Goal: Information Seeking & Learning: Learn about a topic

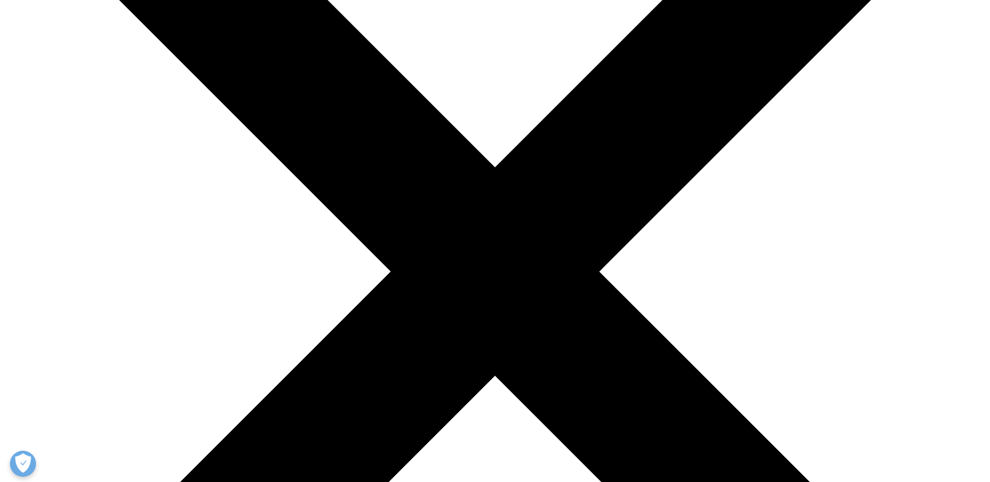
scroll to position [209, 0]
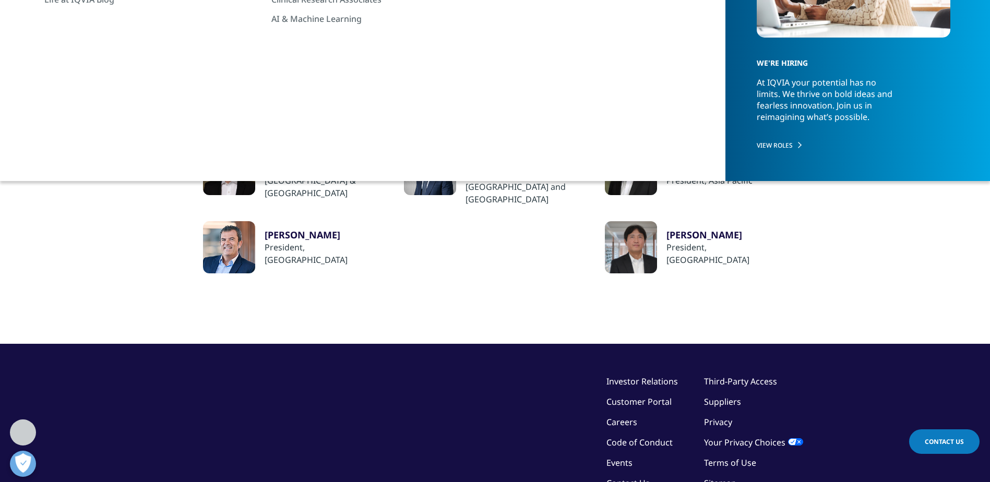
click at [449, 86] on div "Research & Development Leaders" at bounding box center [463, 87] width 118 height 22
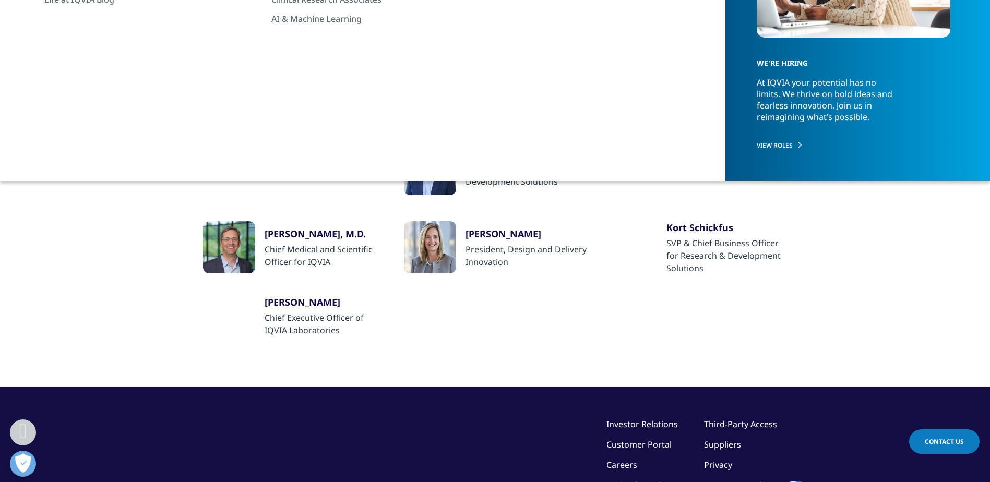
click at [234, 86] on div "Corporate Leaders" at bounding box center [230, 87] width 65 height 22
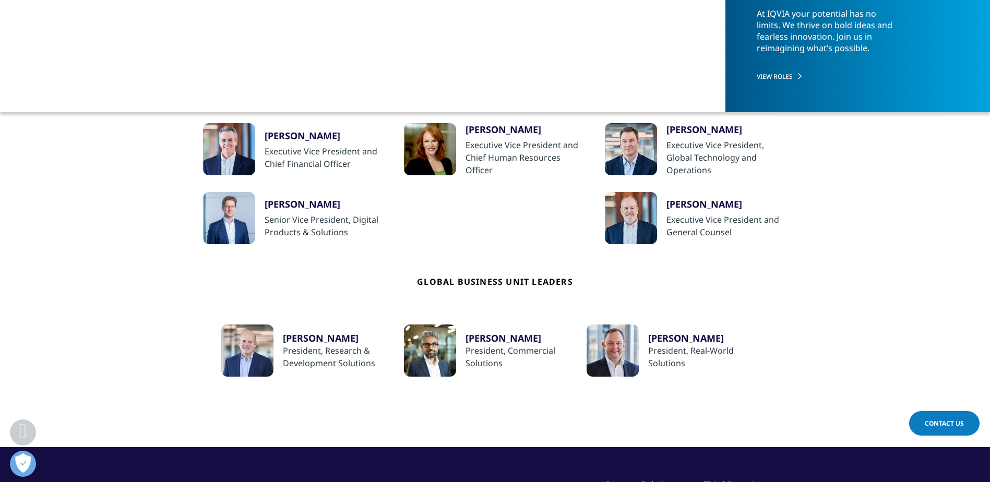
scroll to position [313, 0]
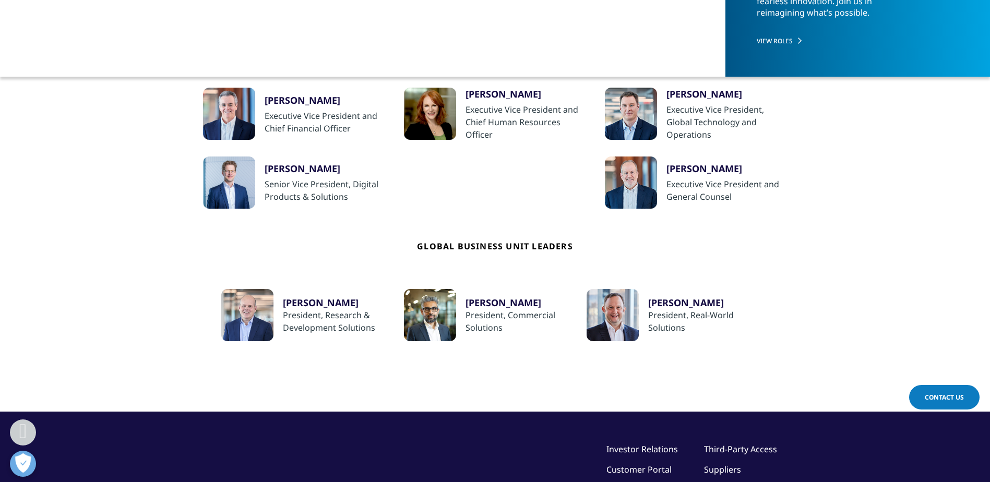
click at [493, 302] on div "Bhavik Patel" at bounding box center [525, 302] width 121 height 13
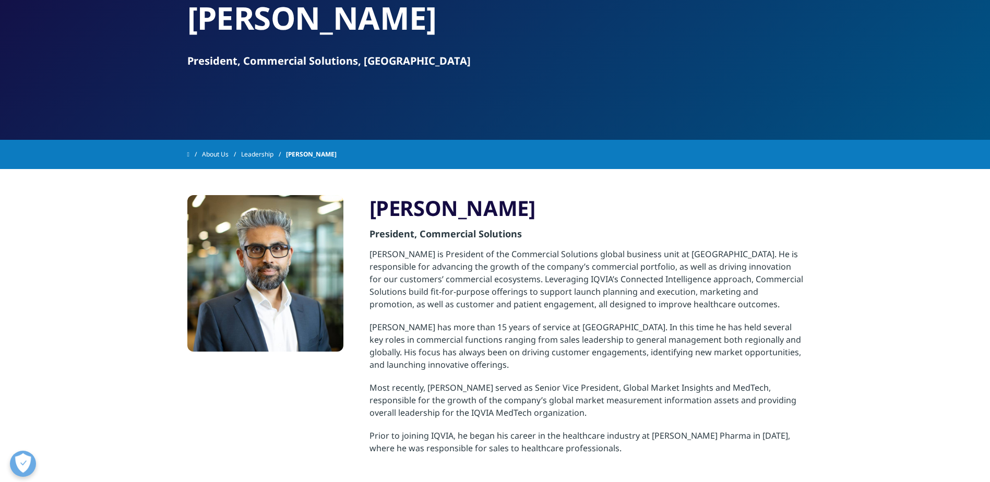
scroll to position [104, 0]
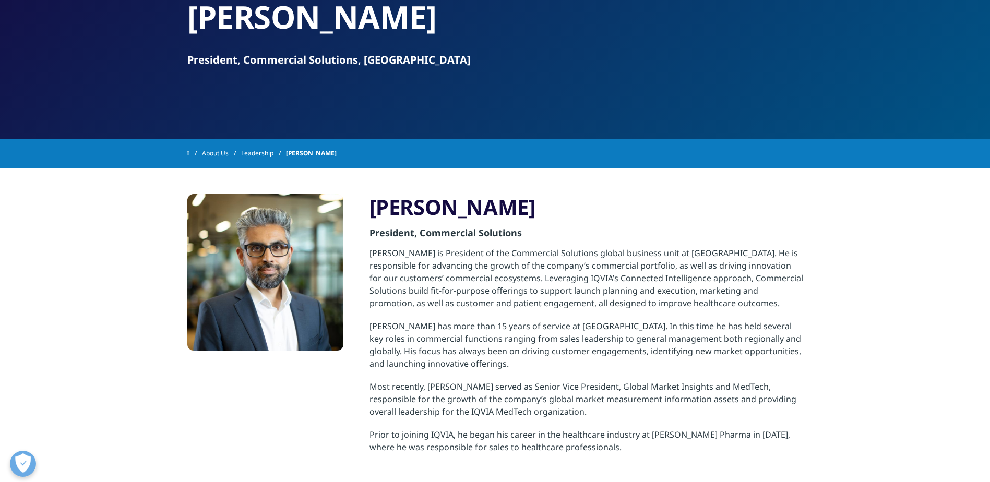
click at [221, 153] on link "About Us" at bounding box center [221, 153] width 39 height 19
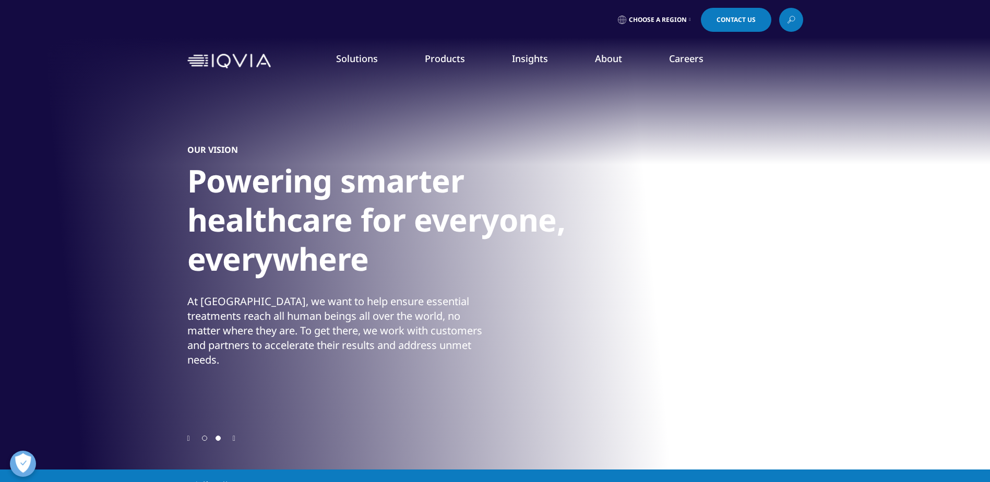
click at [527, 144] on link "News" at bounding box center [635, 140] width 236 height 11
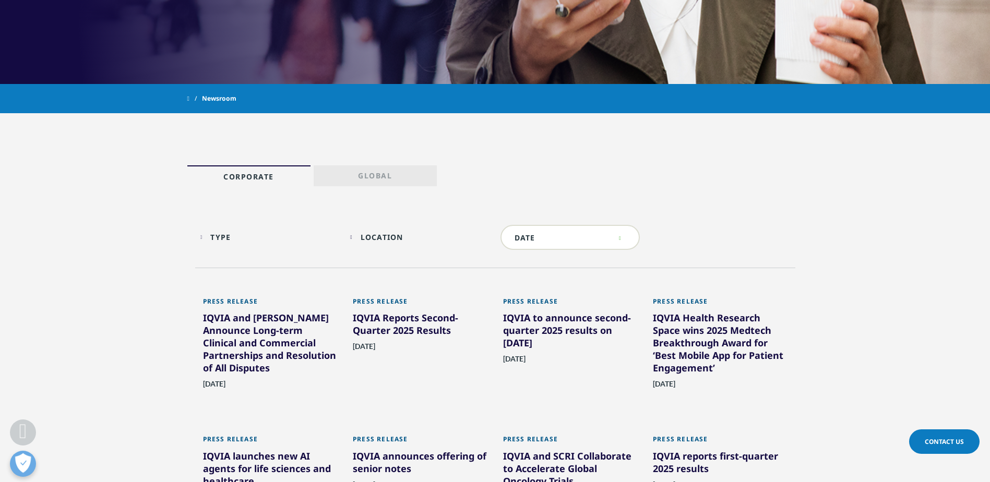
scroll to position [417, 0]
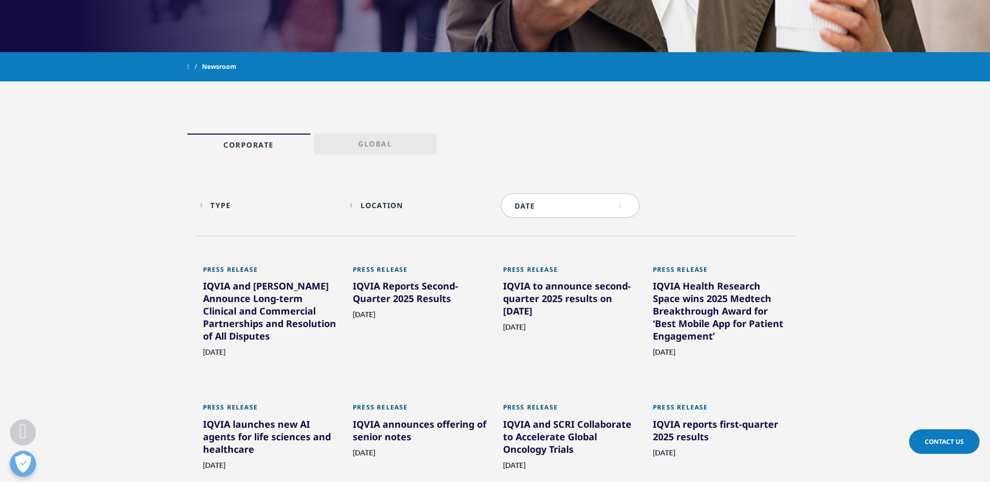
click at [258, 303] on div "IQVIA and Veeva Announce Long-term Clinical and Commercial Partnerships and Res…" at bounding box center [270, 313] width 135 height 67
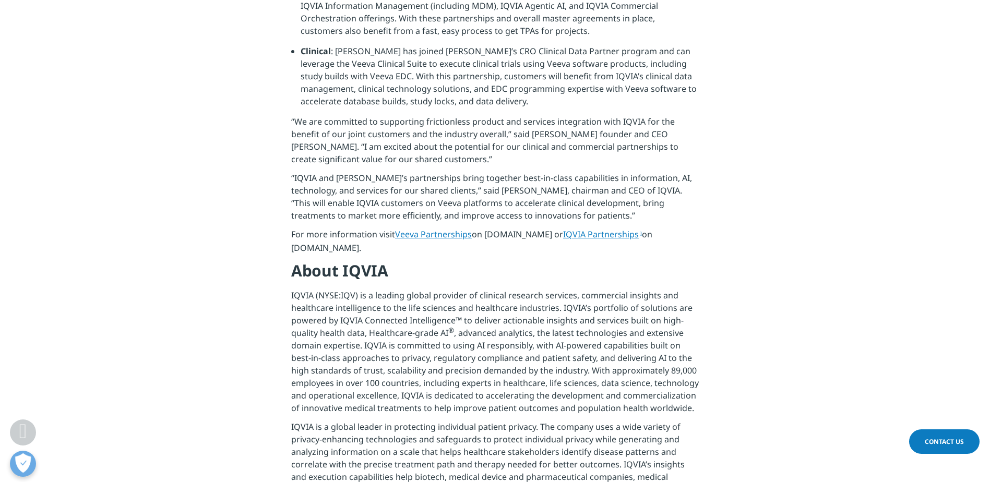
scroll to position [626, 0]
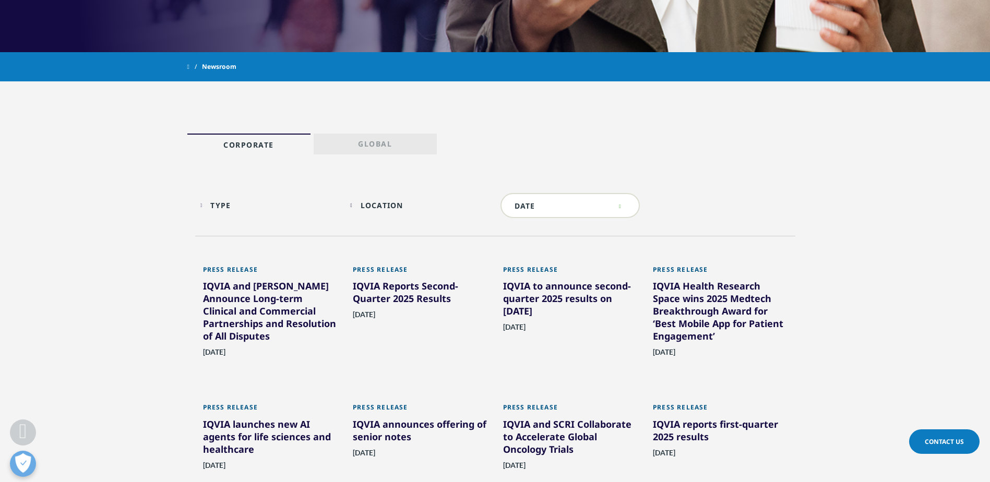
click at [402, 301] on div "IQVIA Reports Second-Quarter 2025 Results" at bounding box center [420, 294] width 135 height 29
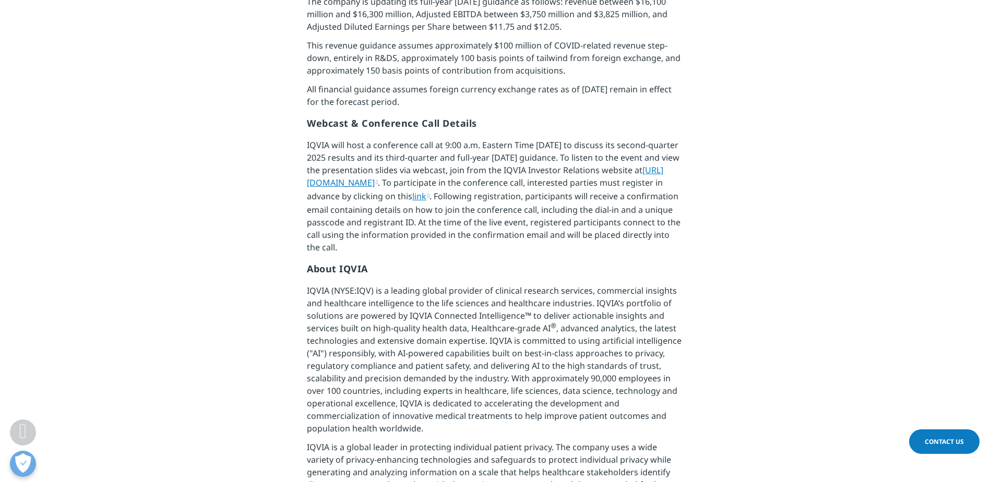
scroll to position [1304, 0]
